Goal: Share content: Share content

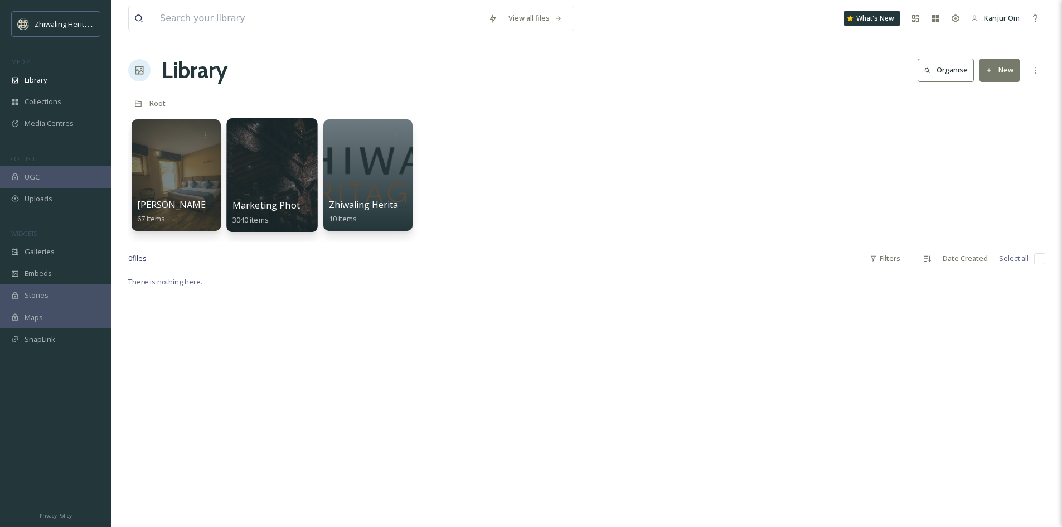
click at [292, 169] on div at bounding box center [271, 175] width 91 height 114
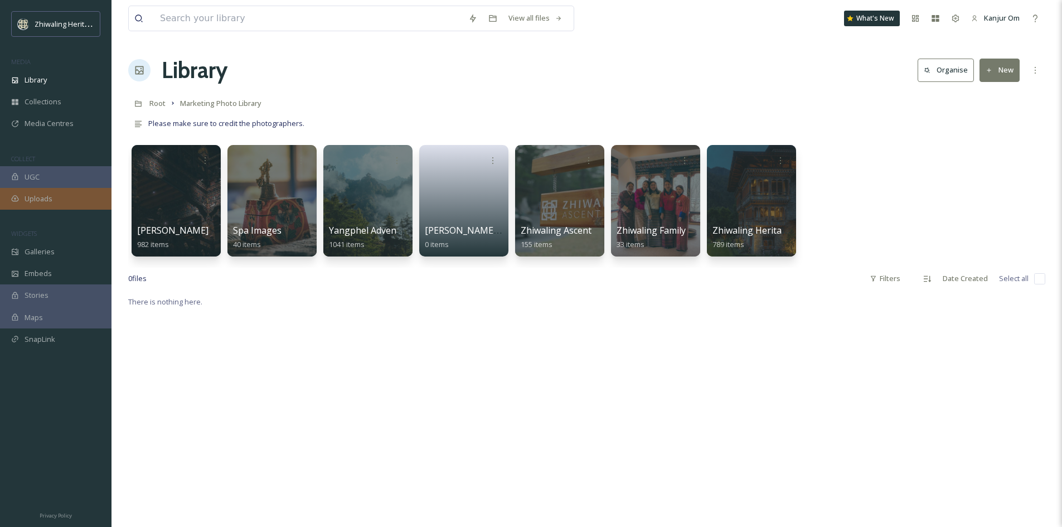
click at [41, 201] on span "Uploads" at bounding box center [39, 199] width 28 height 11
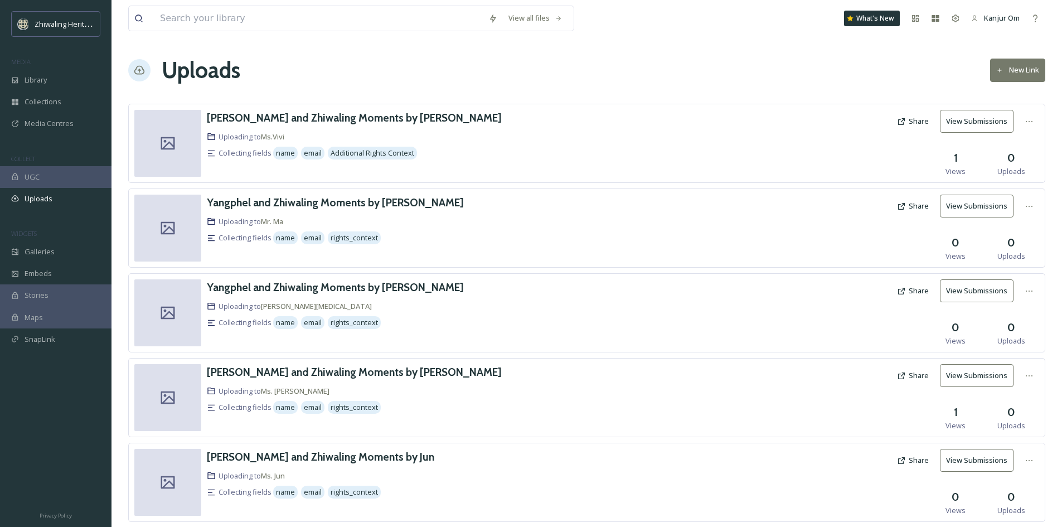
click at [1018, 73] on button "New Link" at bounding box center [1017, 70] width 55 height 23
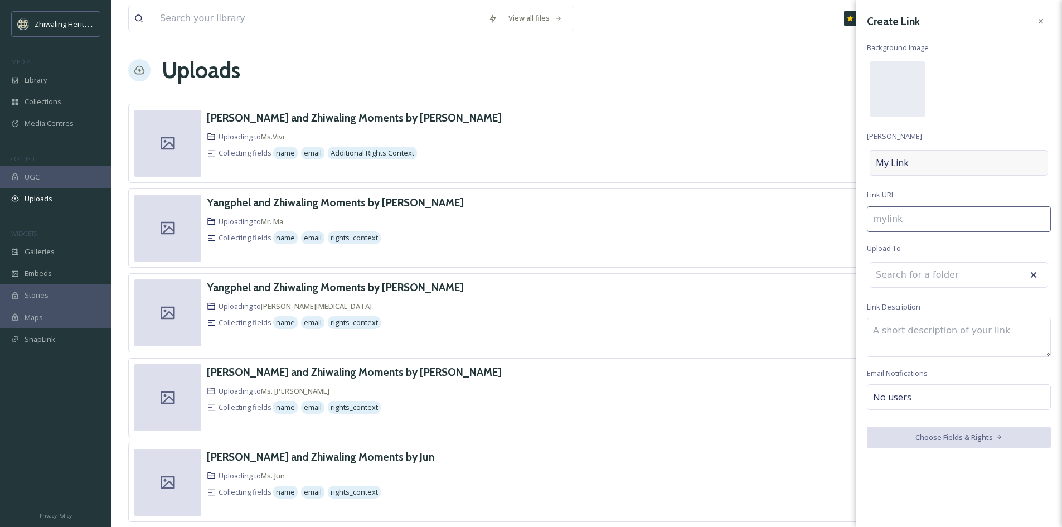
click at [921, 162] on div "My Link" at bounding box center [959, 163] width 178 height 26
type input "m"
type input "M"
type input "my"
type input "My"
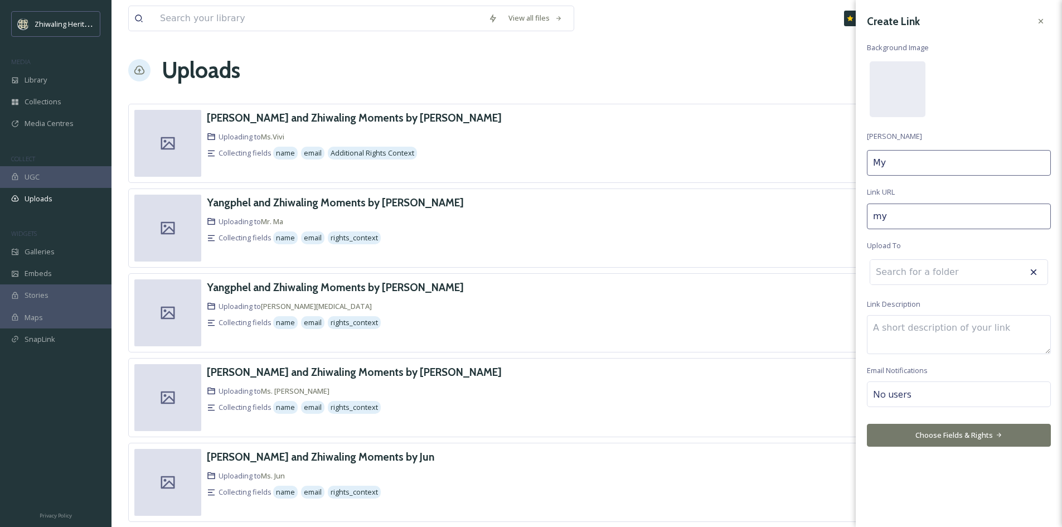
type input "my-"
type input "My"
type input "my-m"
type input "My m"
type input "my-me"
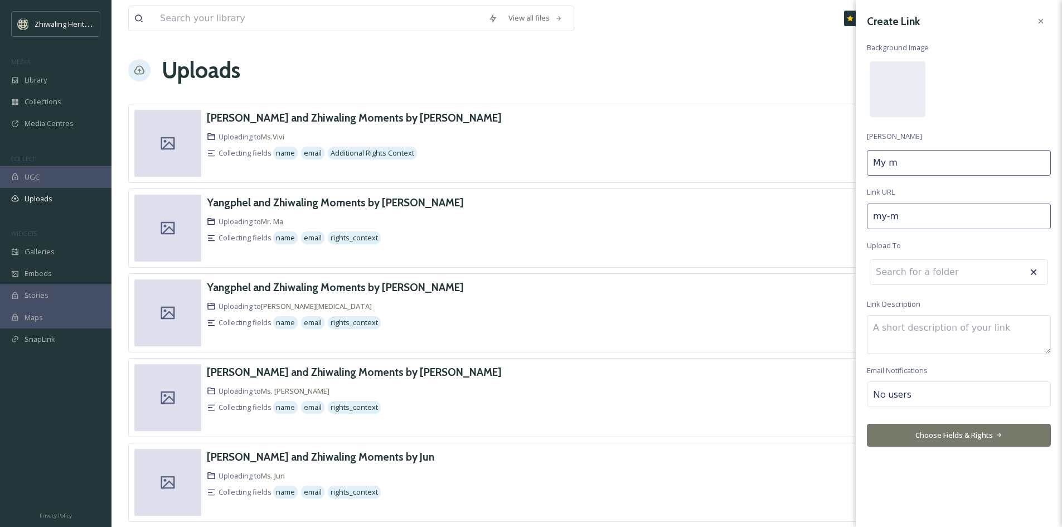
type input "My me"
type input "my-m"
type input "My m"
type input "my-me"
type input "My me"
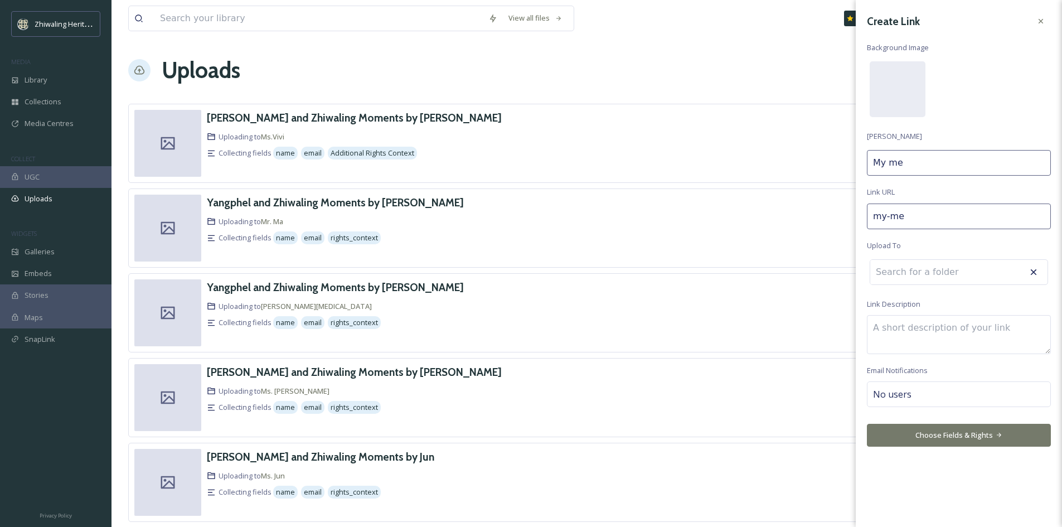
type input "my-mem"
type input "My mem"
type input "my-memo"
type input "My memo"
type input "my-memor"
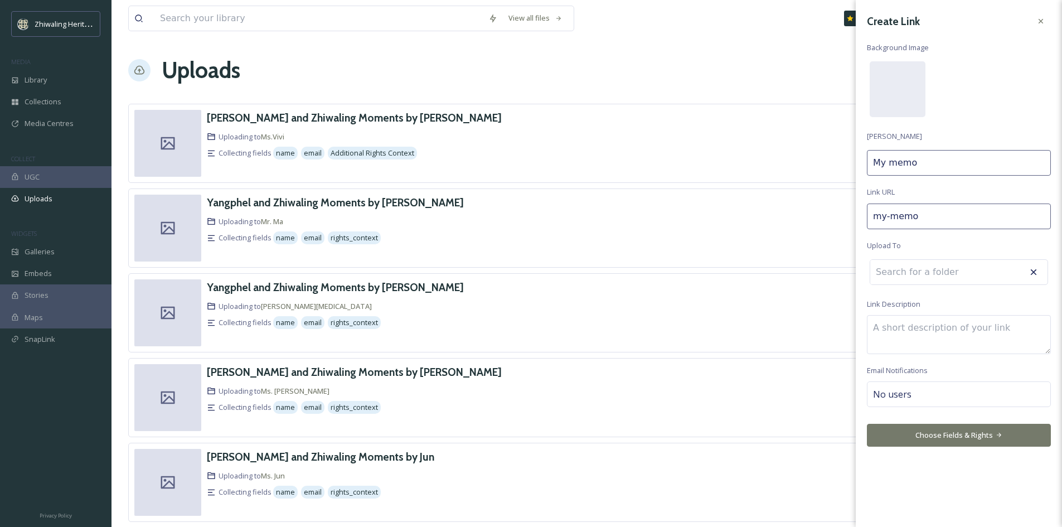
type input "My memor"
type input "my-memori"
type input "My memori"
type input "my-memorie"
type input "My memorie"
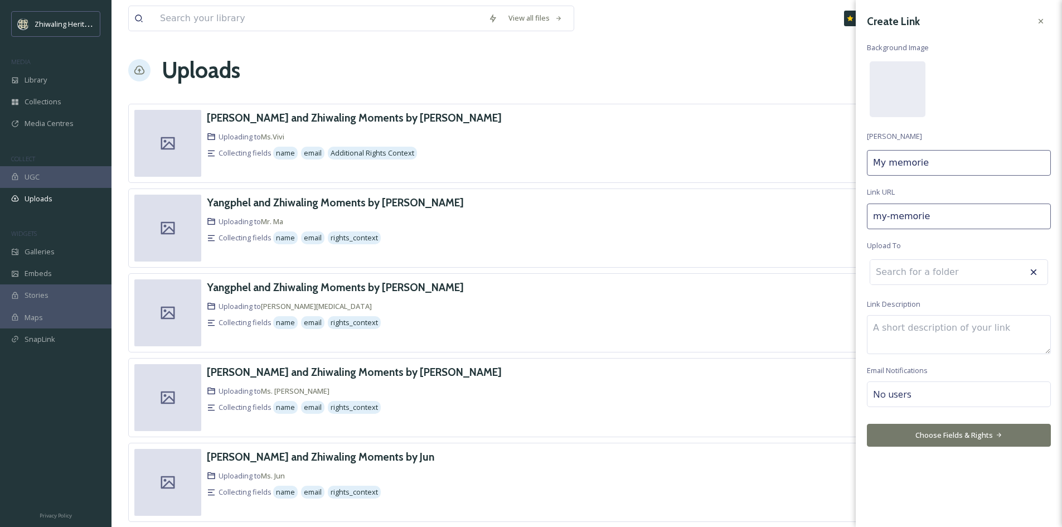
type input "my-memories"
type input "My memories"
type input "my-memories-"
type input "My memories"
type input "my-memories-i"
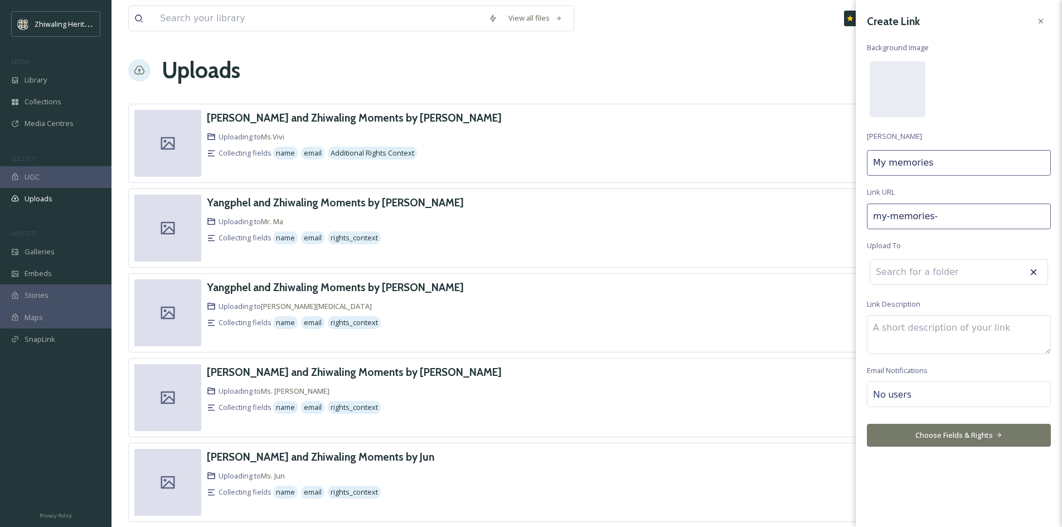
type input "My memories i"
type input "my-memories-in"
type input "My memories in"
type input "my-memories-in-"
type input "My memories in"
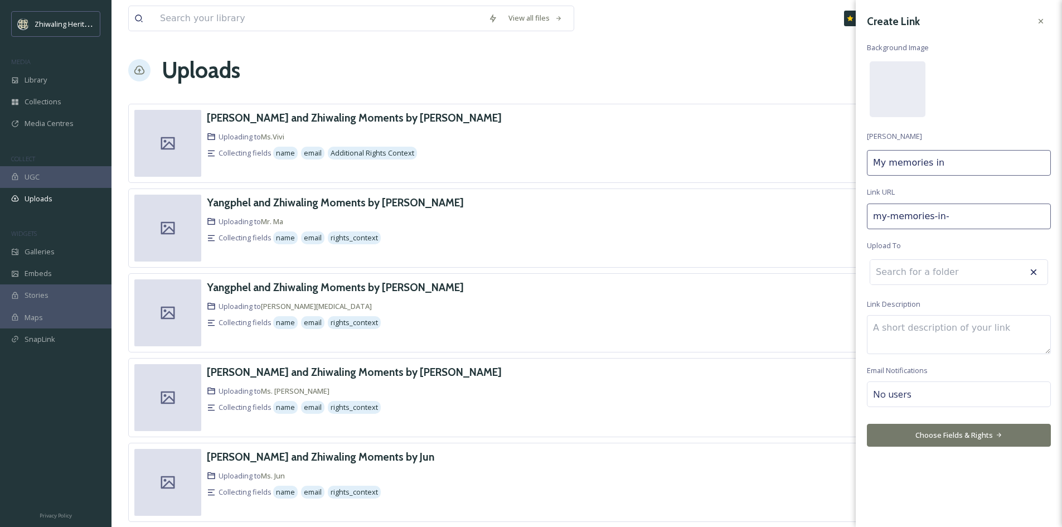
type input "my-memories-in-z"
type input "My memories in Z"
type input "my-memories-in-zh"
type input "My memories in [GEOGRAPHIC_DATA]"
type input "my-memories-in-zhi"
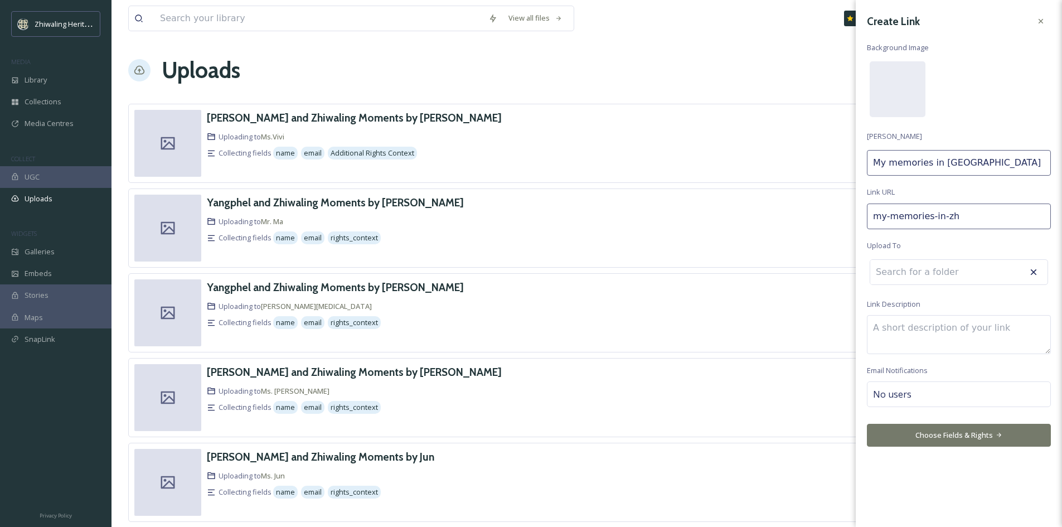
type input "My memories in [GEOGRAPHIC_DATA]"
type input "my-memories-in-[GEOGRAPHIC_DATA]"
type input "My memories in Zhiw"
type input "my-memories-in-zhiwa"
type input "My memories in [GEOGRAPHIC_DATA]"
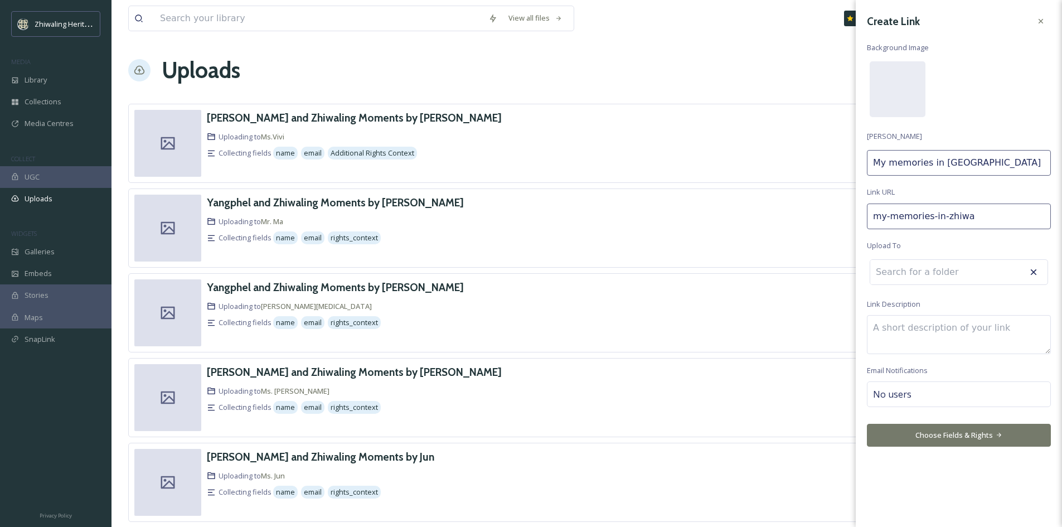
type input "my-memories-in-zhiwal"
type input "My memories in [GEOGRAPHIC_DATA]"
type input "my-memories-in-zhiwali"
type input "My memories in [GEOGRAPHIC_DATA]"
type input "my-memories-in-zhiwalin"
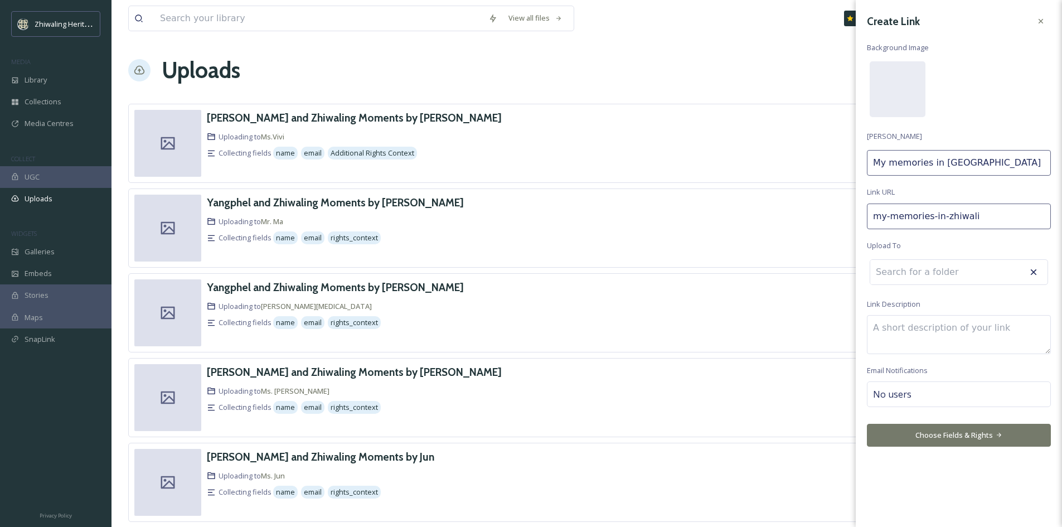
type input "My memories in [GEOGRAPHIC_DATA]"
type input "my-memories-in-zhiwaling"
type input "My memories in [GEOGRAPHIC_DATA]"
type input "my-memories-in-zhiwaling-"
type input "My memories in [GEOGRAPHIC_DATA]"
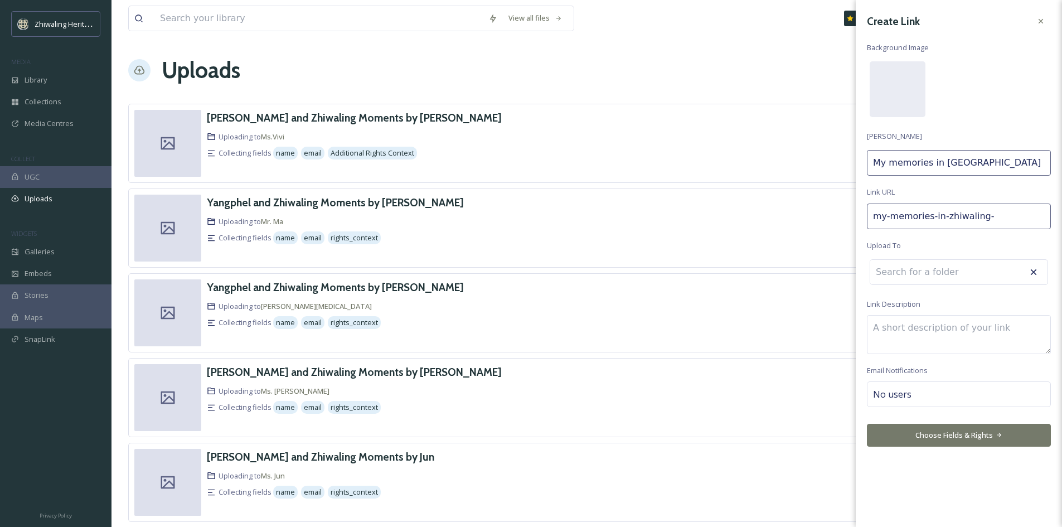
type input "my-memories-in-zhiwaling-h"
type input "My memories in Zhiwaling H"
type input "my-memories-in-zhiwaling-he"
type input "My memories in Zhiwaling He"
type input "my-memories-in-zhiwaling-h"
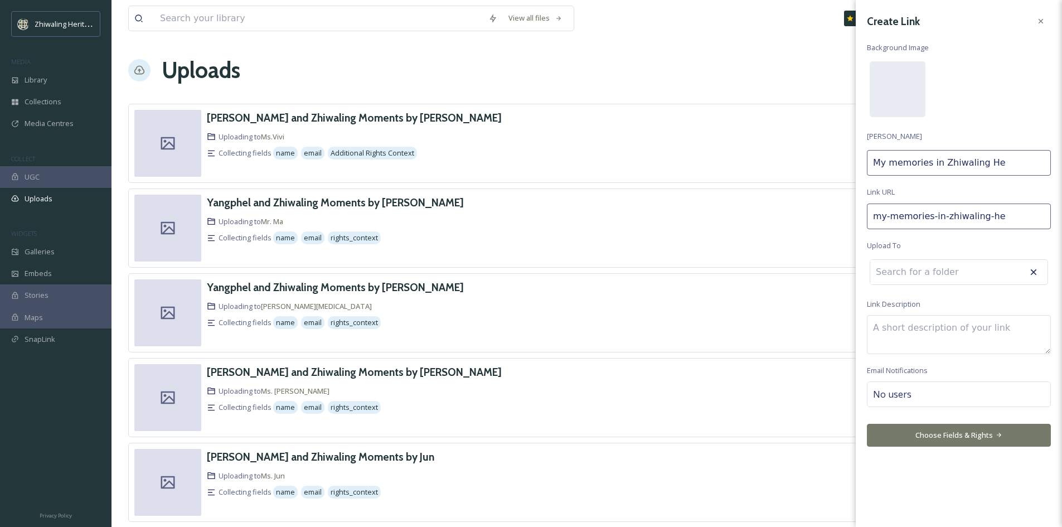
type input "My memories in Zhiwaling H"
type input "my-memories-in-zhiwaling-"
type input "My memories in [GEOGRAPHIC_DATA]"
type input "my-memories-in-zhiwaling"
type input "My memories in [GEOGRAPHIC_DATA]"
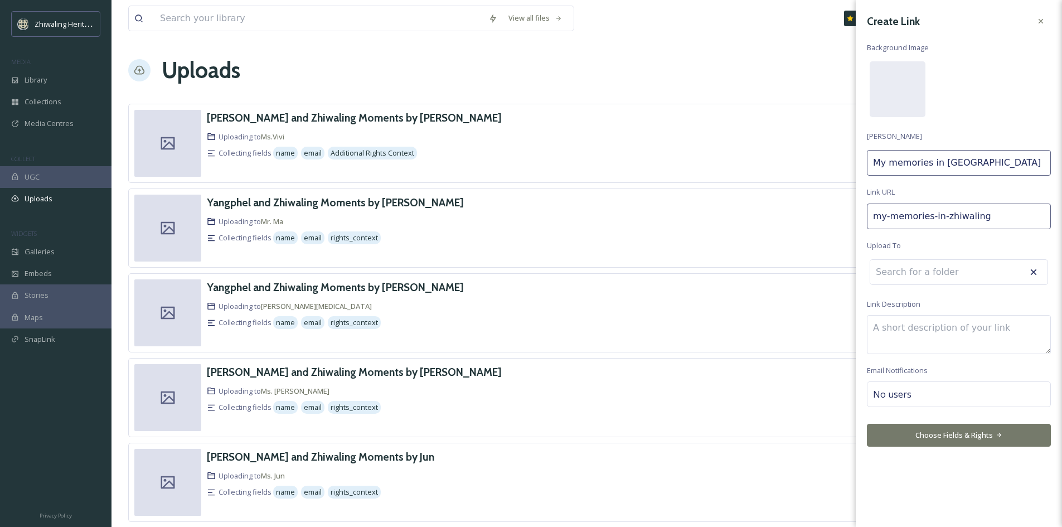
click at [918, 395] on div "No users" at bounding box center [959, 394] width 184 height 26
click at [914, 398] on input at bounding box center [929, 396] width 112 height 13
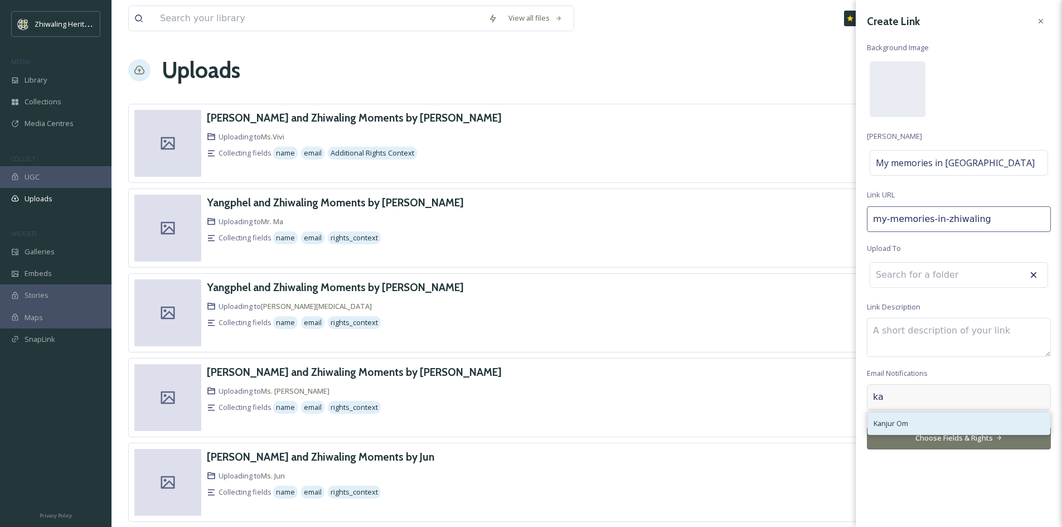
type input "ka"
click at [911, 424] on div "Kanjur Om" at bounding box center [959, 424] width 182 height 22
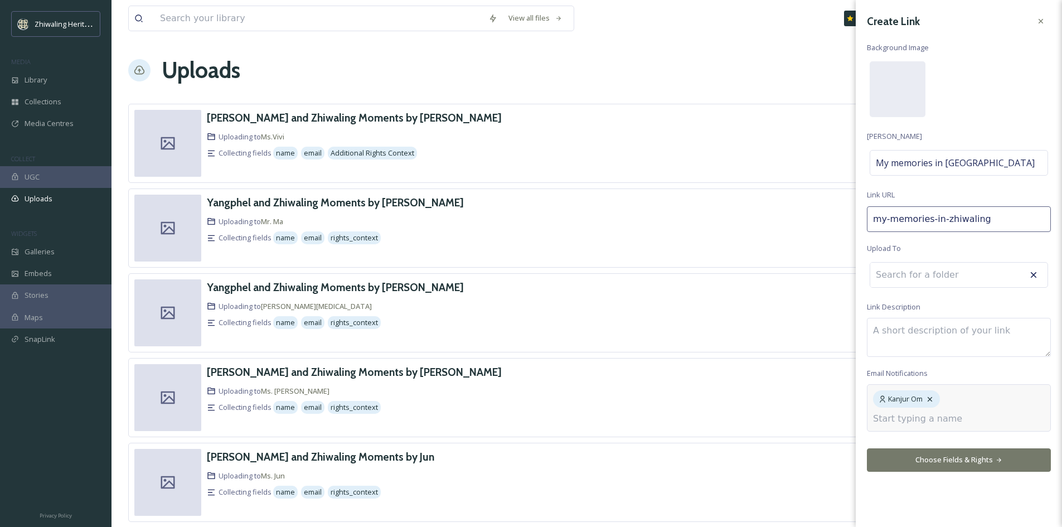
click at [911, 463] on div "Create Link Background Image [PERSON_NAME] My memories in Zhiwaling Link URL my…" at bounding box center [959, 263] width 206 height 527
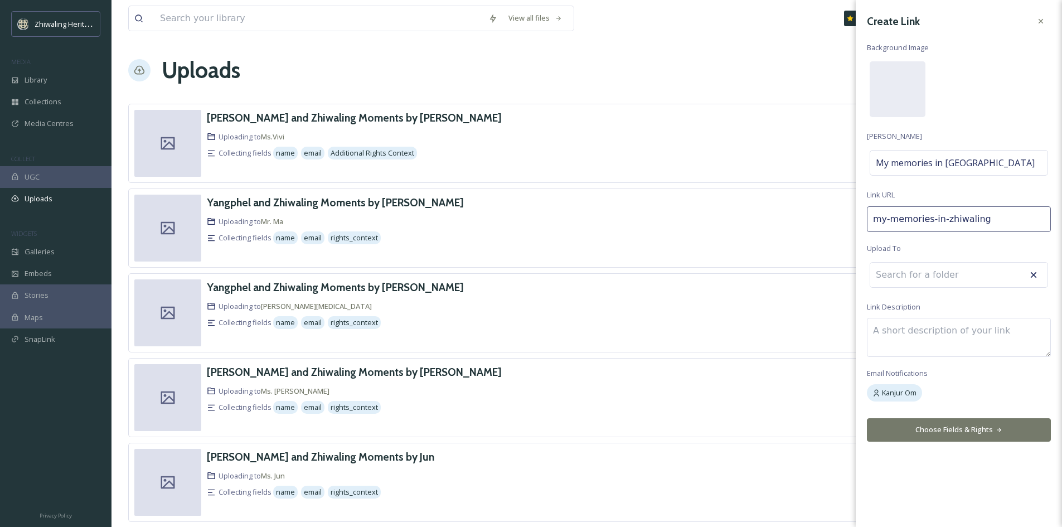
click at [941, 432] on button "Choose Fields & Rights" at bounding box center [959, 429] width 184 height 23
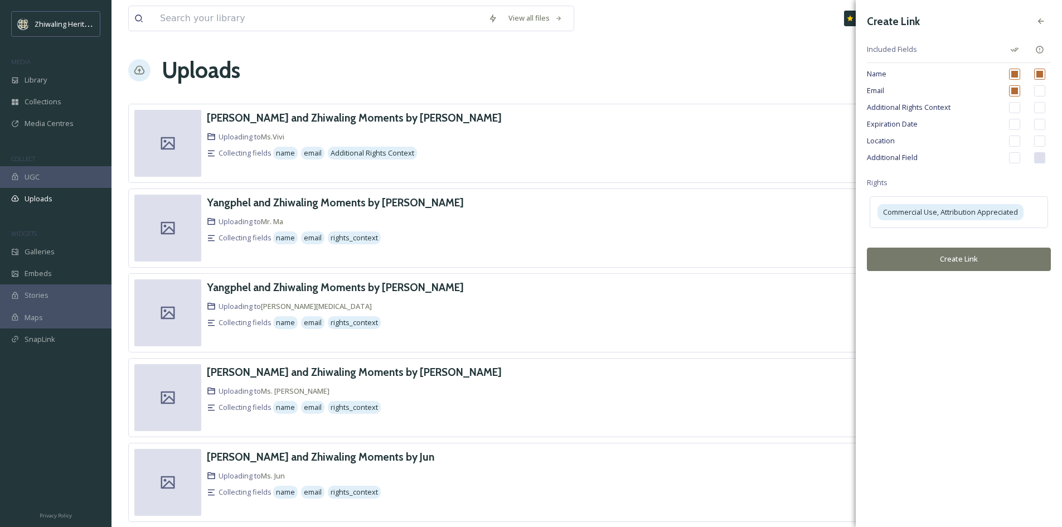
click at [947, 264] on button "Create Link" at bounding box center [959, 259] width 184 height 23
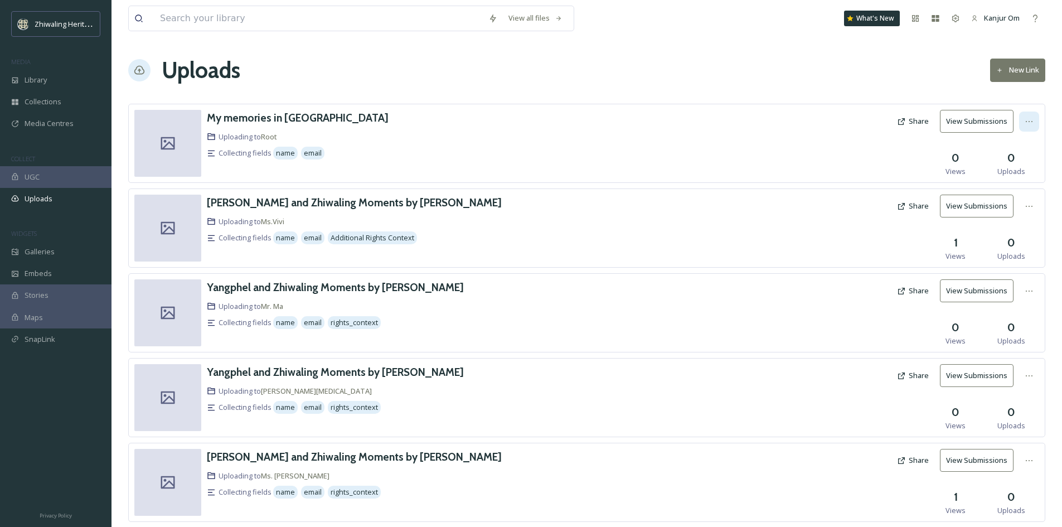
click at [1019, 119] on div at bounding box center [1029, 122] width 20 height 20
click at [917, 123] on button "Share" at bounding box center [913, 121] width 43 height 22
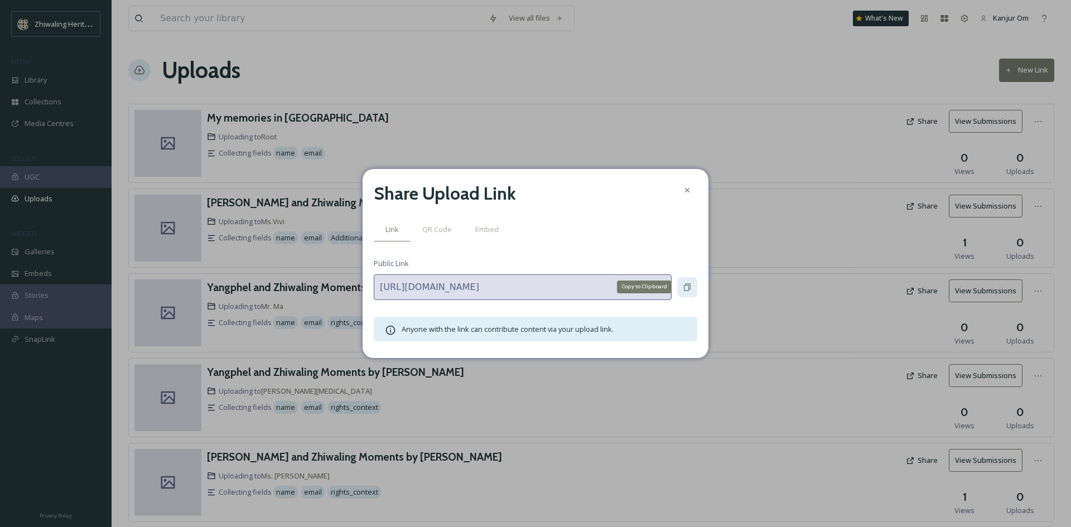
click at [689, 285] on icon at bounding box center [687, 287] width 9 height 9
